Goal: Information Seeking & Learning: Learn about a topic

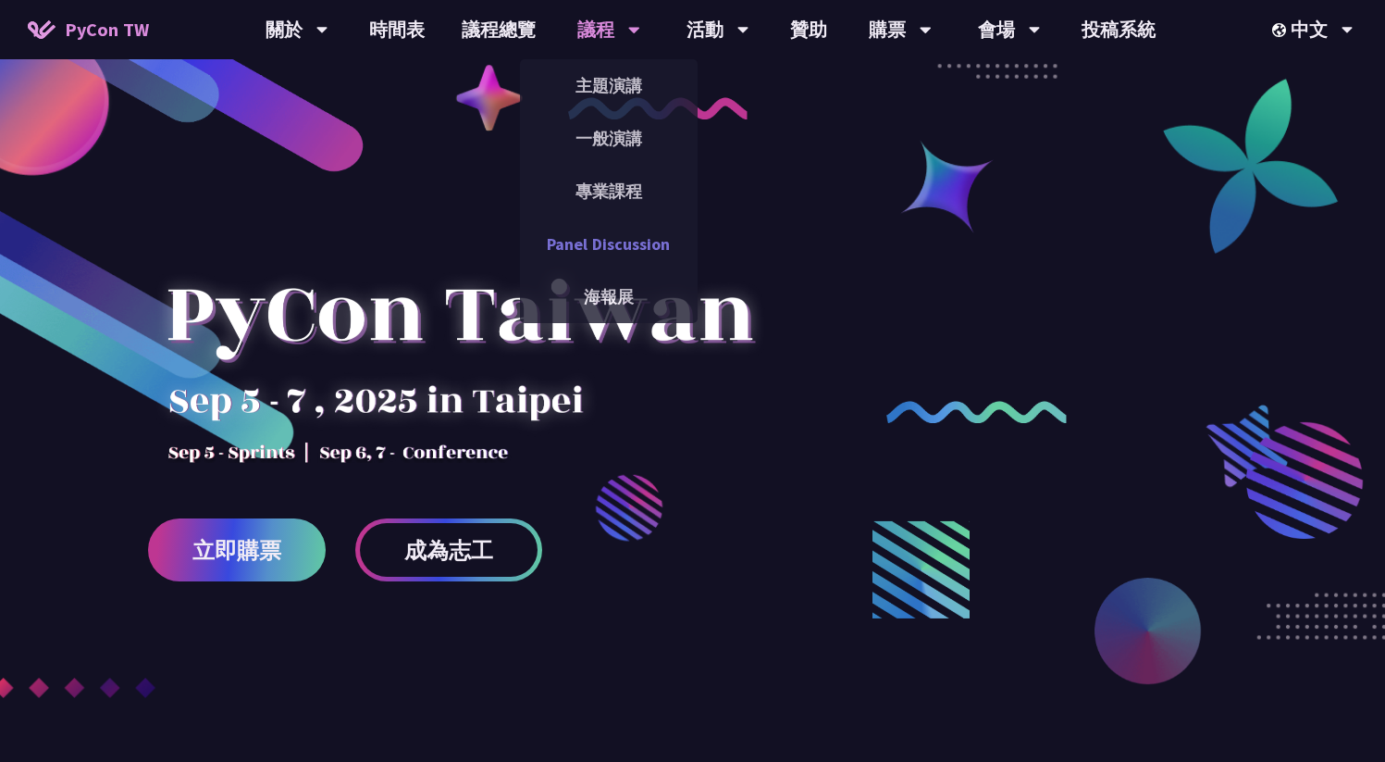
click at [613, 229] on link "Panel Discussion" at bounding box center [609, 243] width 178 height 43
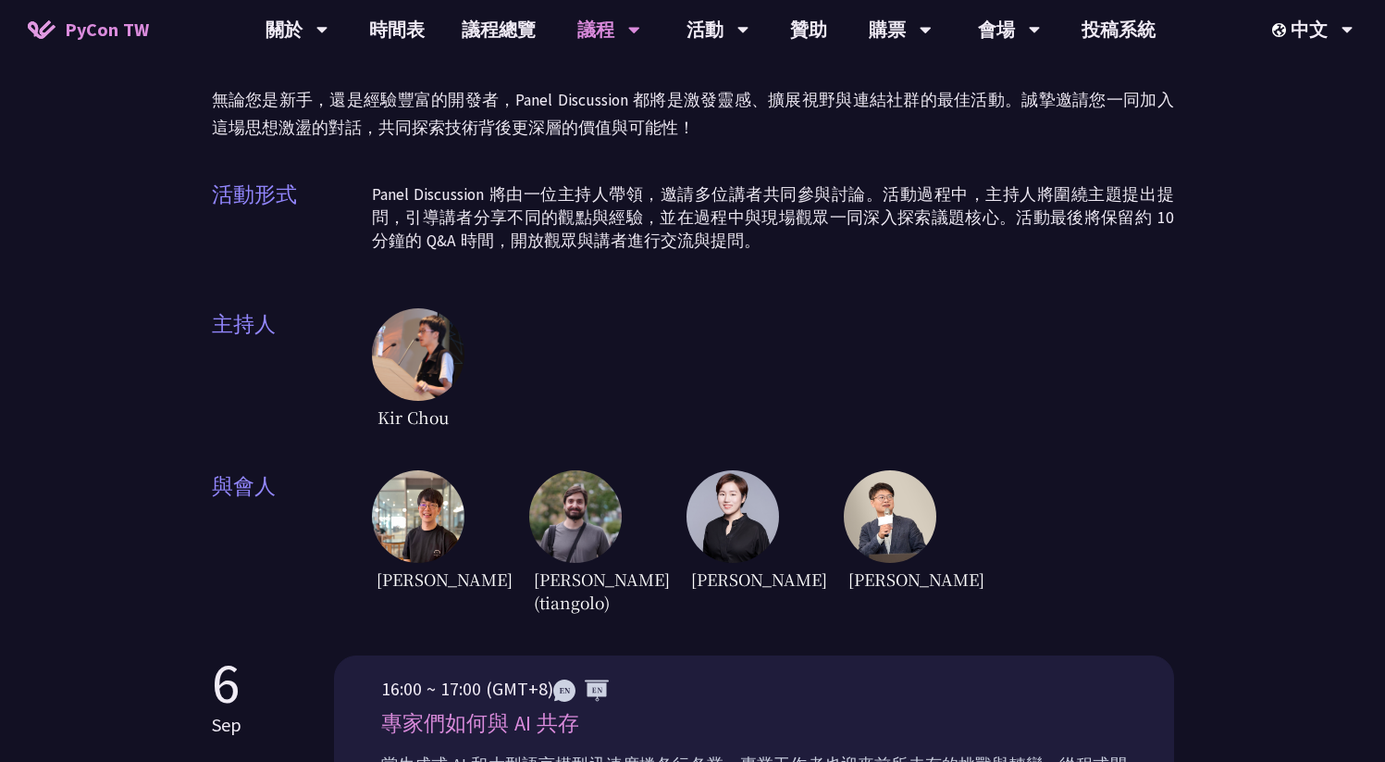
scroll to position [274, 0]
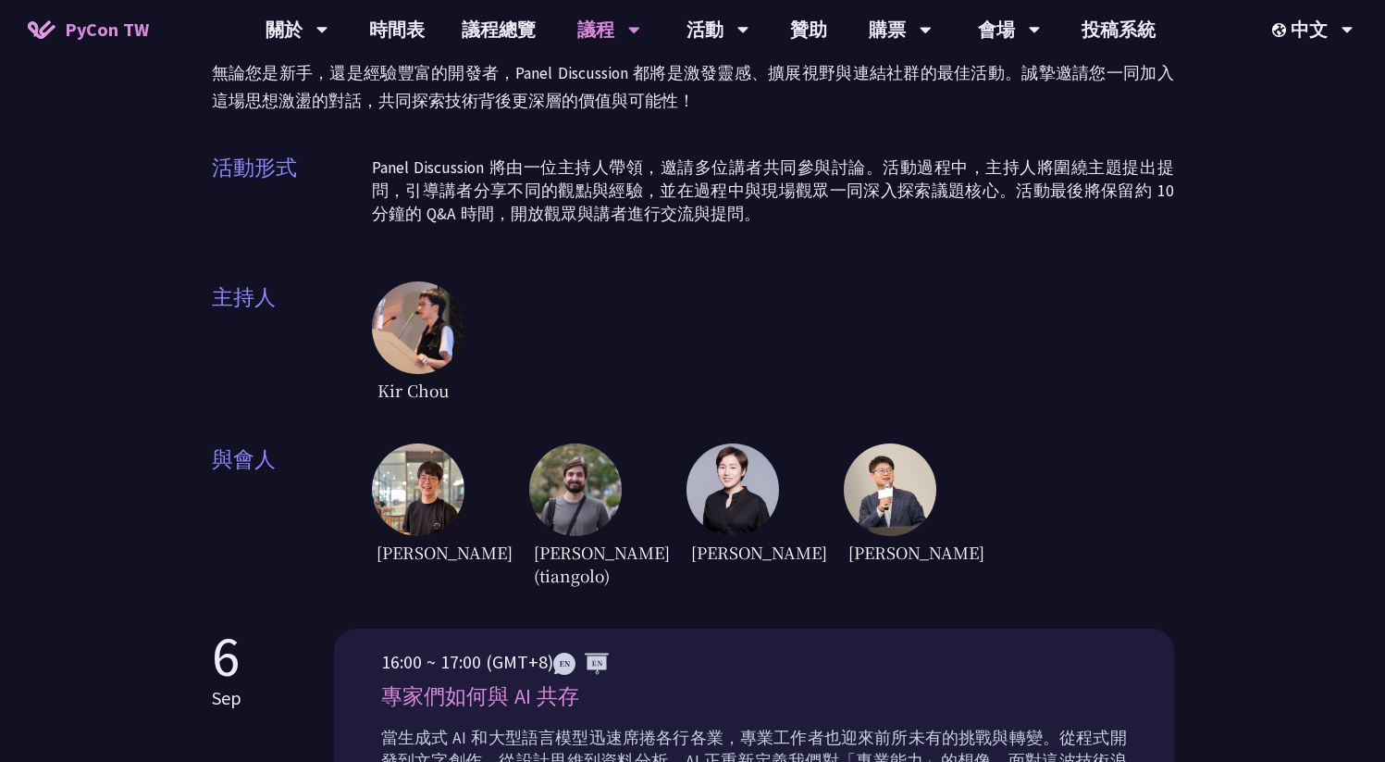
click at [566, 479] on img at bounding box center [575, 489] width 93 height 93
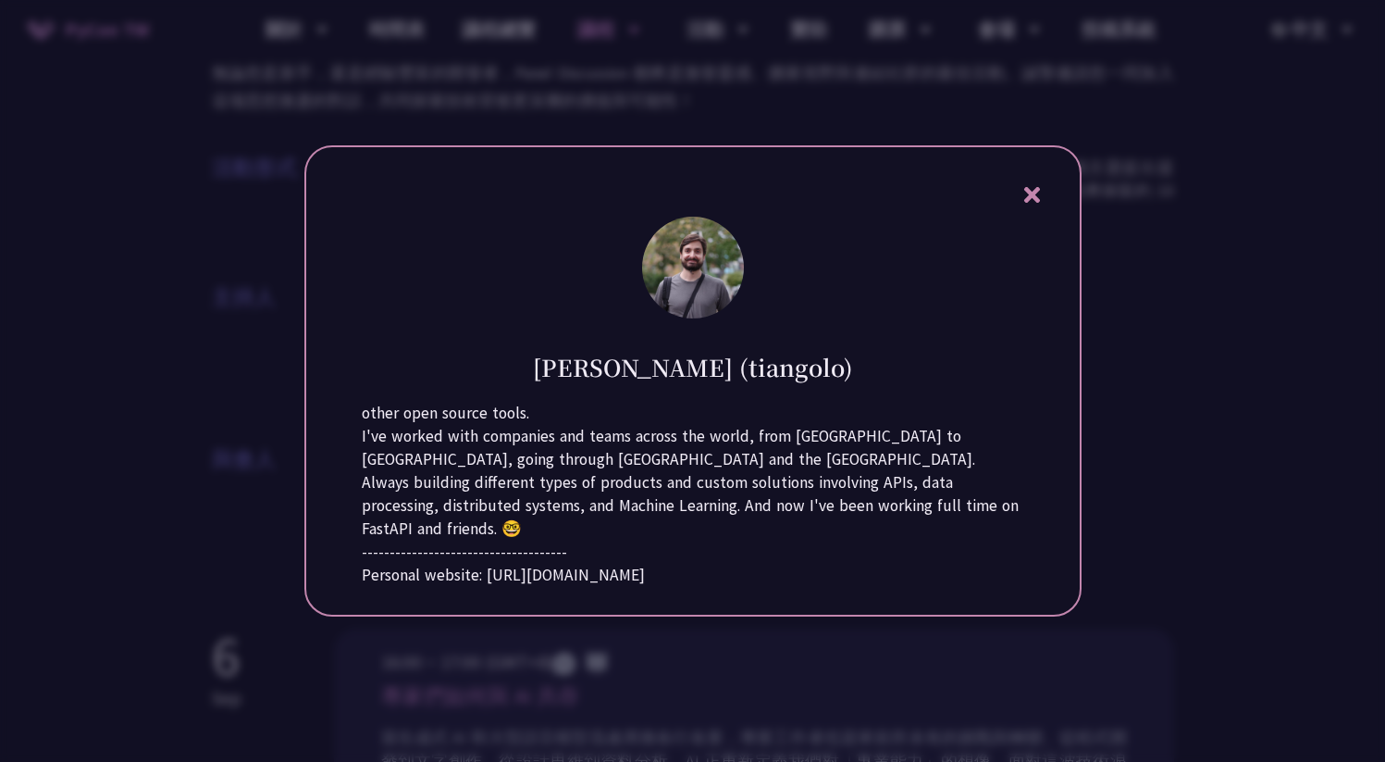
scroll to position [0, 0]
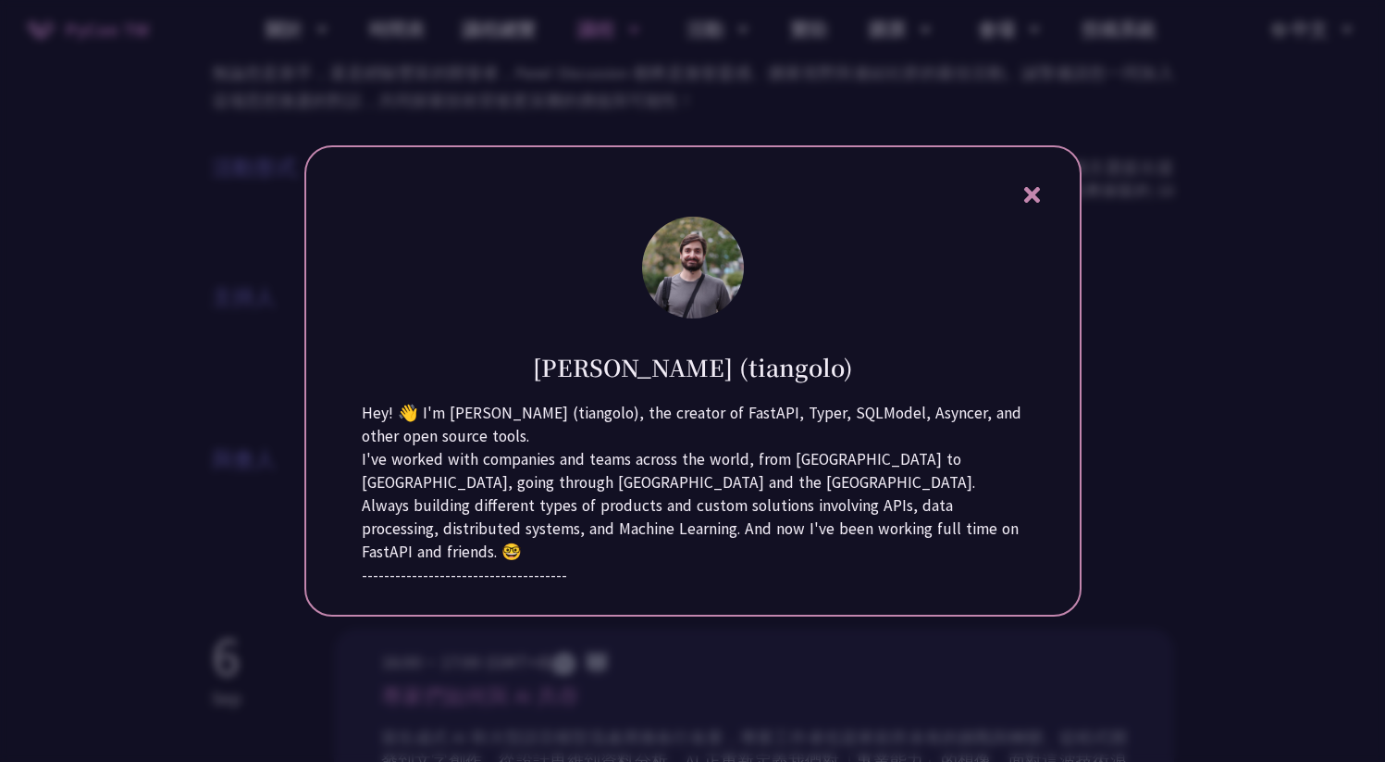
click at [696, 368] on h1 "[PERSON_NAME] (tiangolo)" at bounding box center [693, 367] width 320 height 32
click at [1031, 193] on icon at bounding box center [1032, 195] width 16 height 16
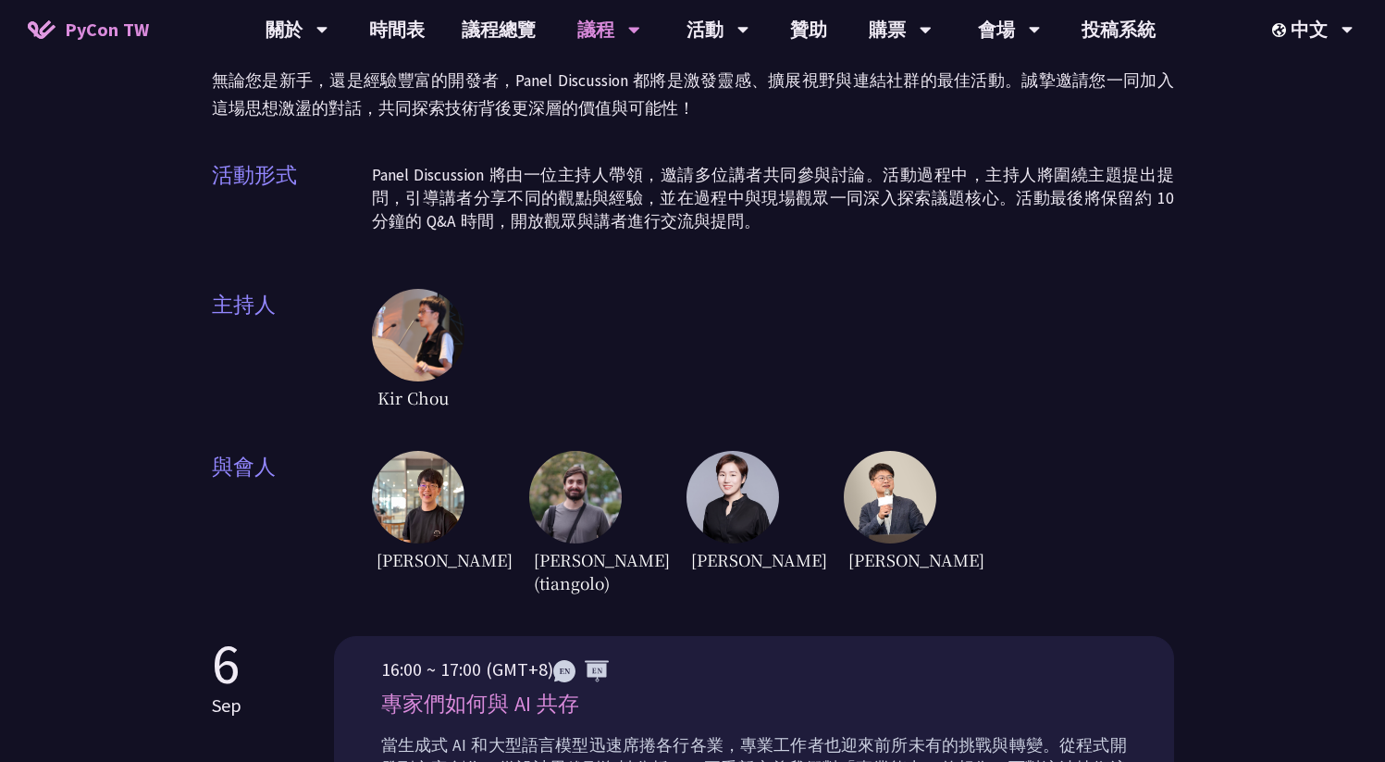
scroll to position [263, 0]
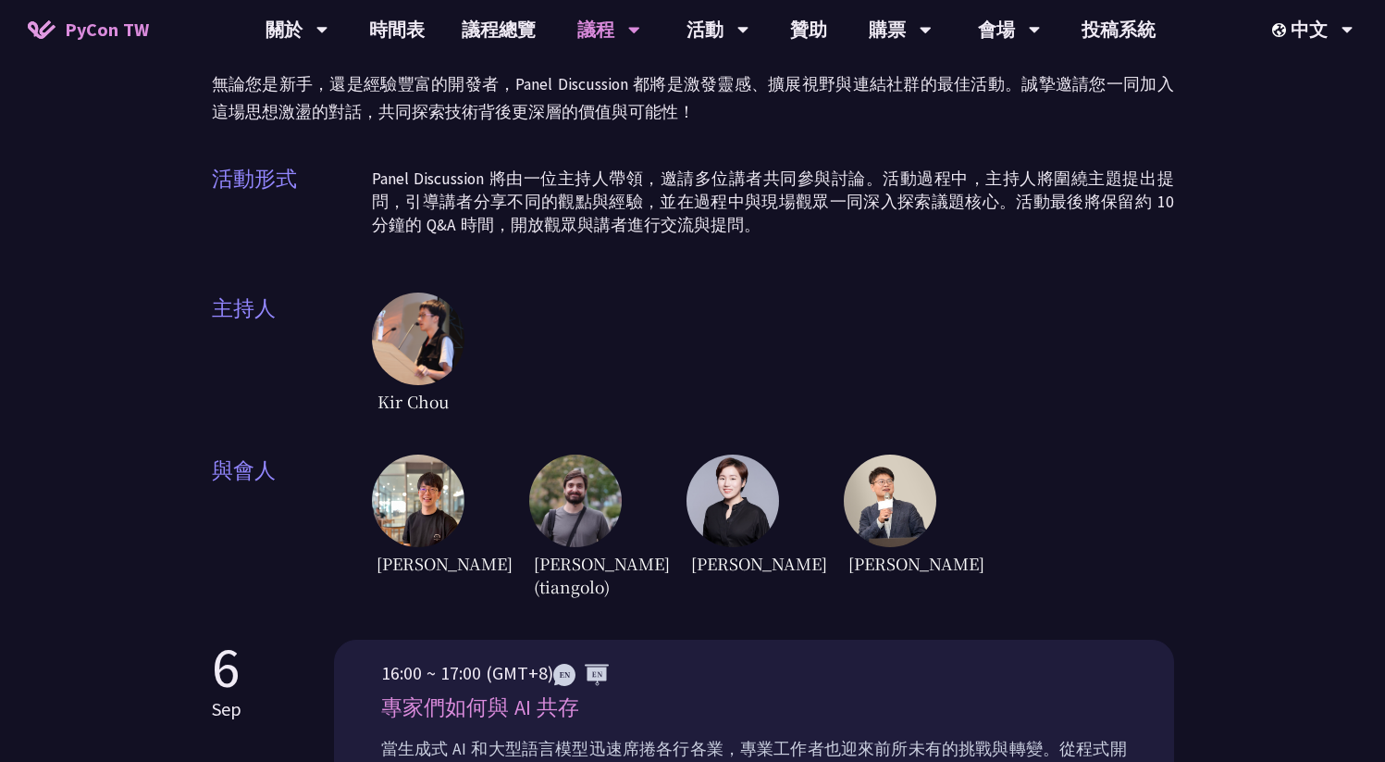
click at [443, 487] on img at bounding box center [418, 500] width 93 height 93
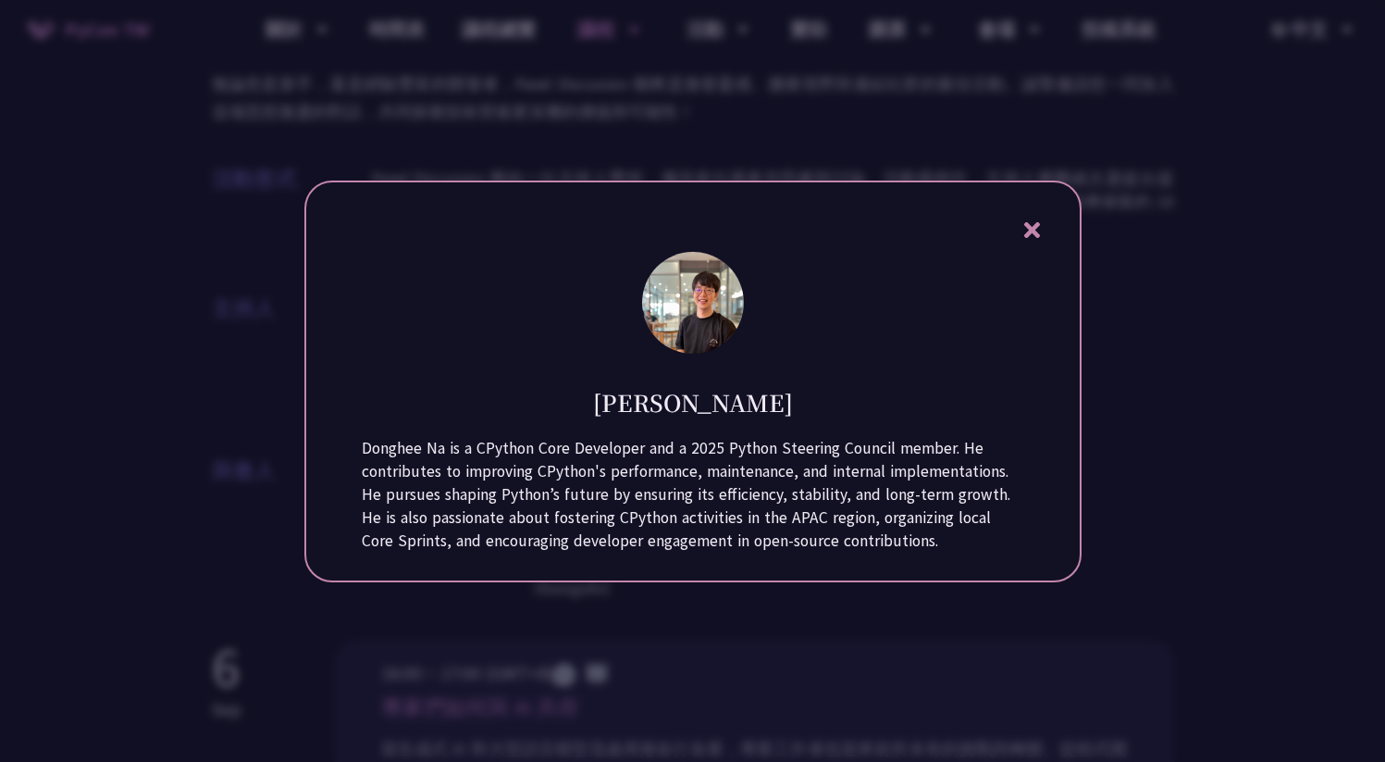
click at [681, 390] on h1 "[PERSON_NAME]" at bounding box center [693, 402] width 200 height 32
click at [1026, 222] on icon at bounding box center [1032, 230] width 16 height 16
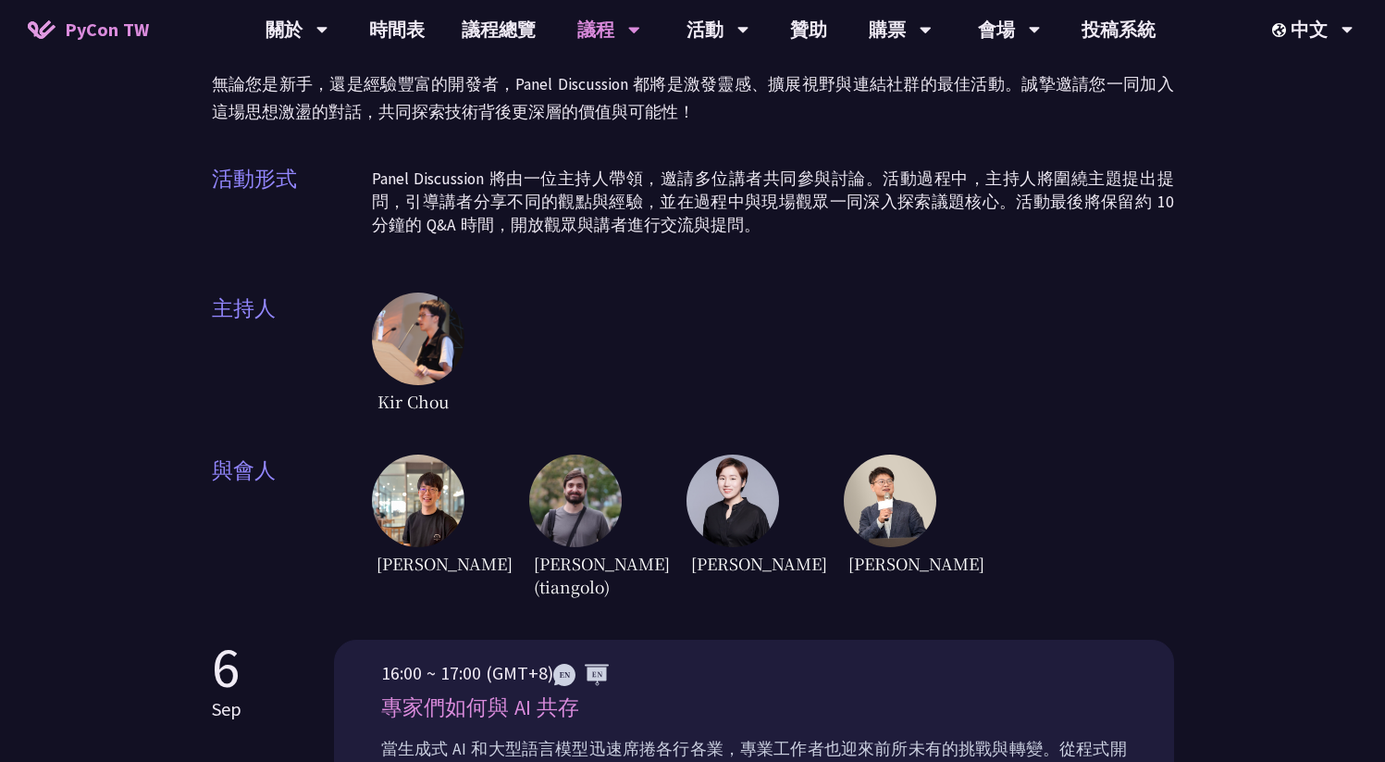
click at [728, 482] on img at bounding box center [733, 500] width 93 height 93
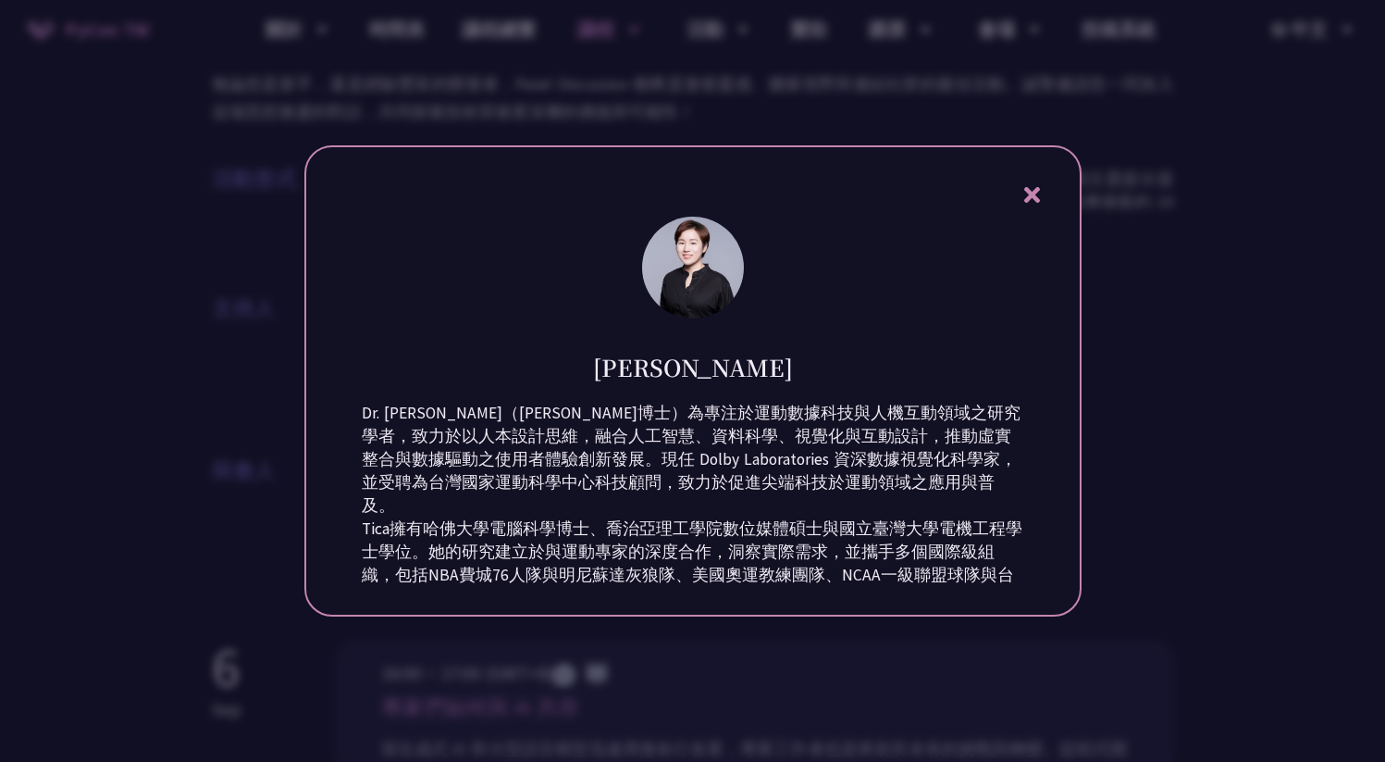
click at [834, 640] on div at bounding box center [692, 381] width 1385 height 762
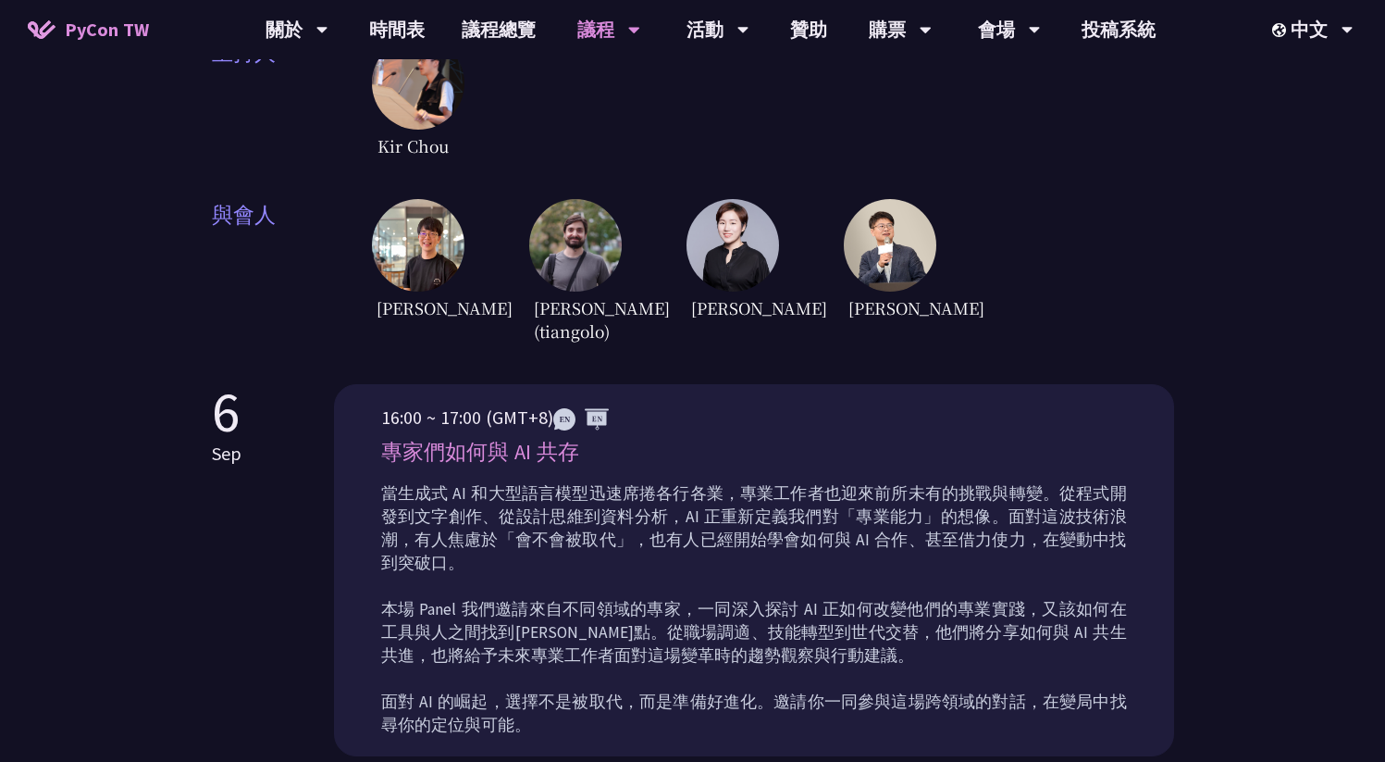
scroll to position [504, 0]
